Goal: Task Accomplishment & Management: Use online tool/utility

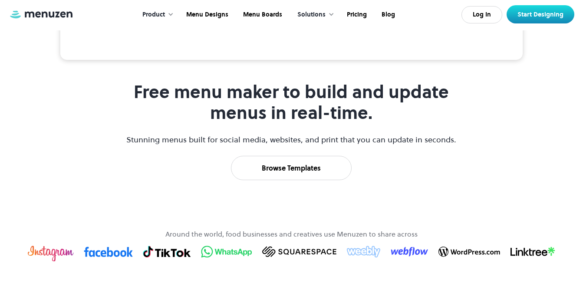
scroll to position [391, 0]
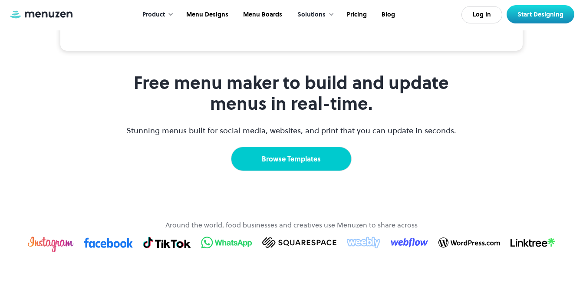
click at [338, 171] on link "Browse Templates" at bounding box center [291, 159] width 121 height 24
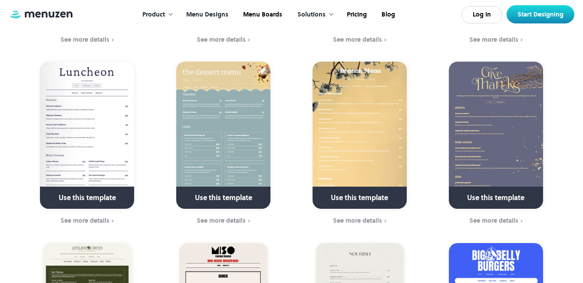
scroll to position [347, 0]
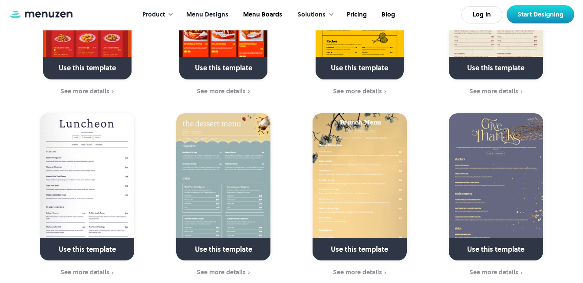
click at [504, 144] on img at bounding box center [496, 186] width 94 height 147
click at [481, 242] on link at bounding box center [495, 253] width 125 height 22
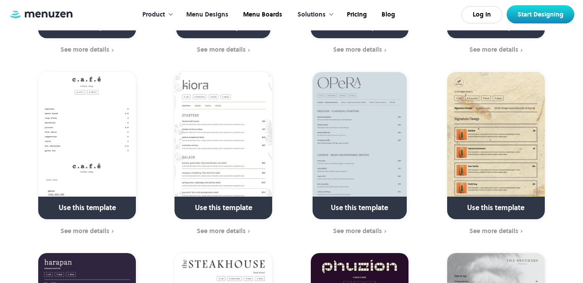
scroll to position [1128, 0]
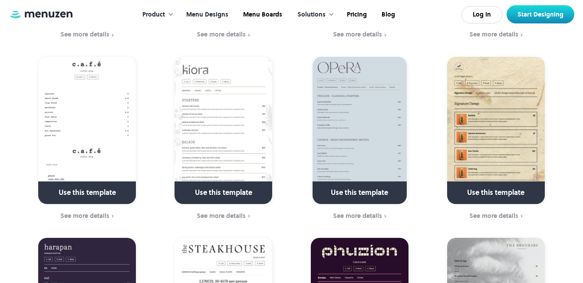
click at [207, 185] on link at bounding box center [223, 196] width 125 height 22
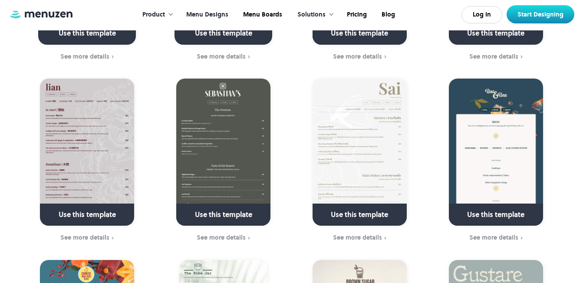
scroll to position [1692, 0]
